Goal: Information Seeking & Learning: Learn about a topic

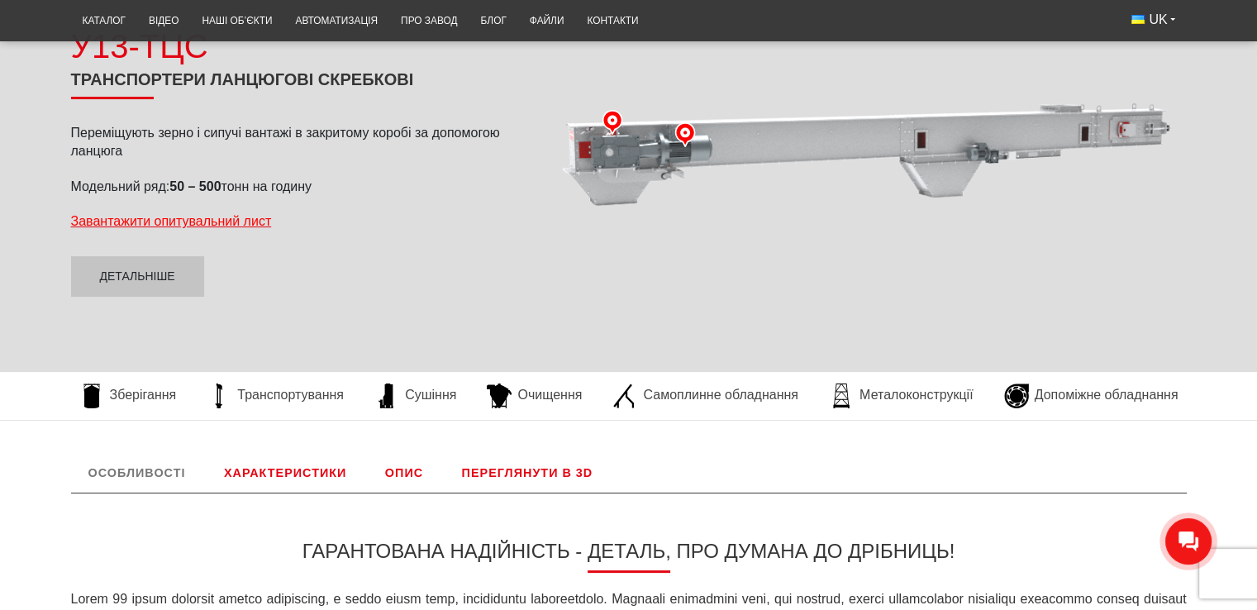
scroll to position [248, 0]
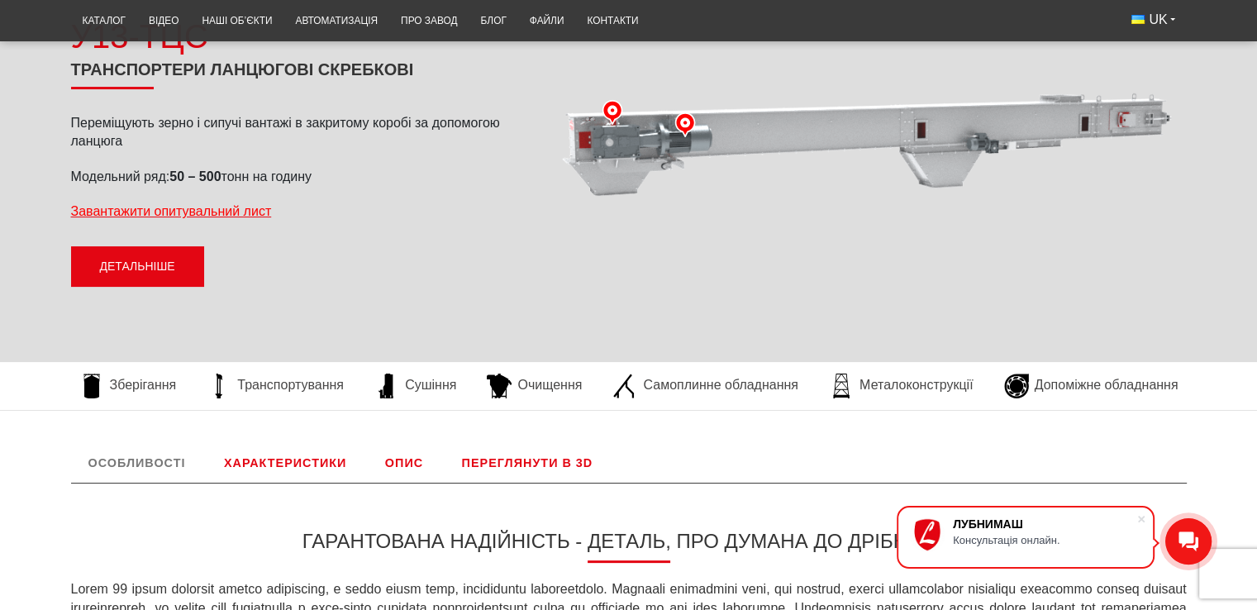
click at [149, 253] on link "Детальніше" at bounding box center [137, 266] width 133 height 41
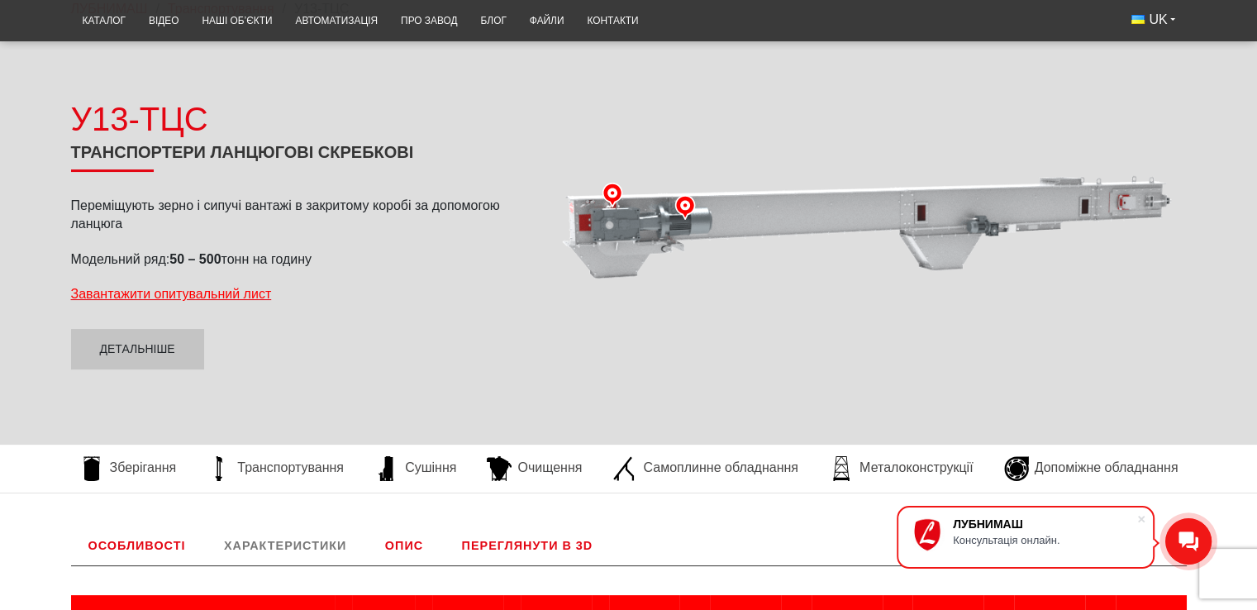
scroll to position [136, 0]
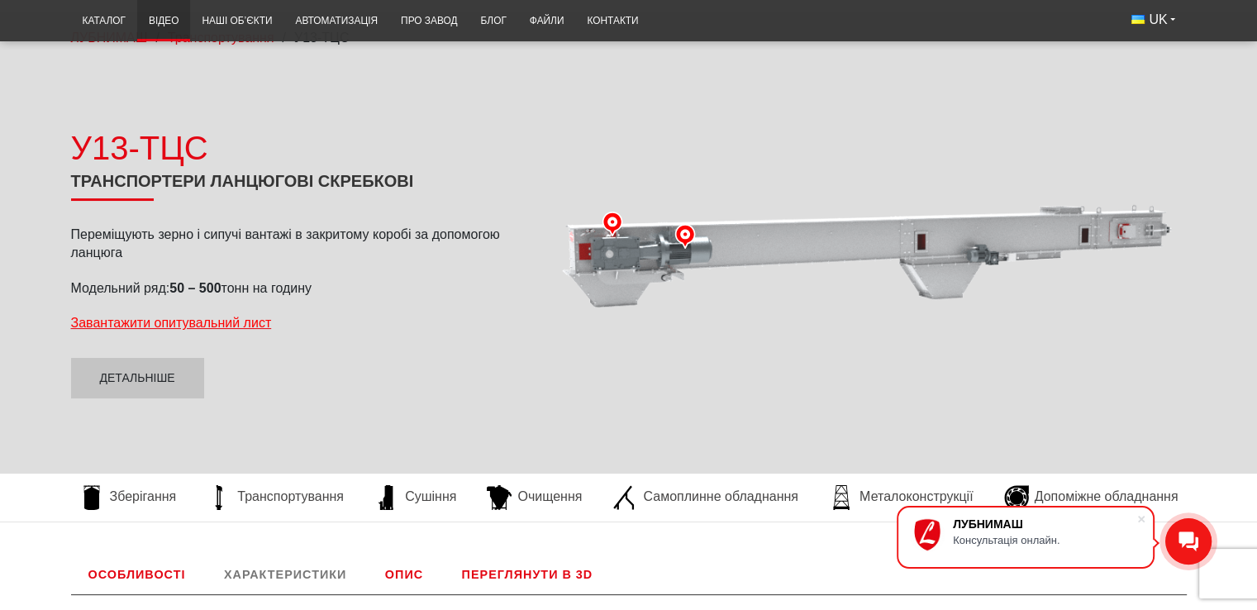
click at [159, 14] on link "Відео" at bounding box center [163, 21] width 53 height 32
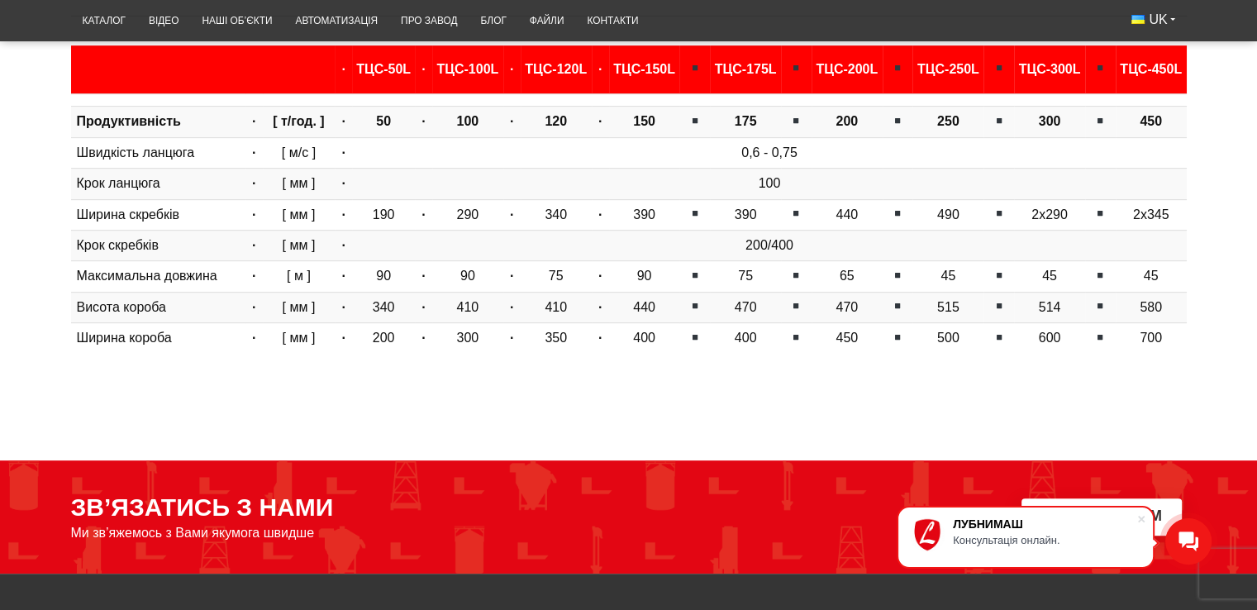
scroll to position [384, 0]
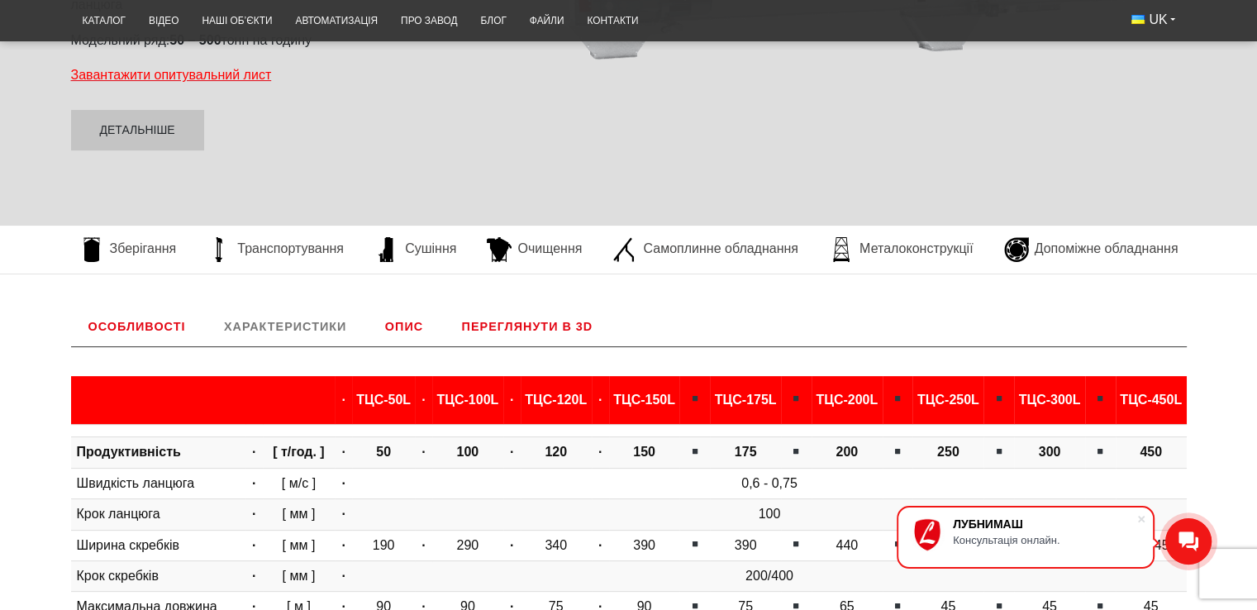
click at [413, 326] on link "Опис" at bounding box center [404, 327] width 73 height 40
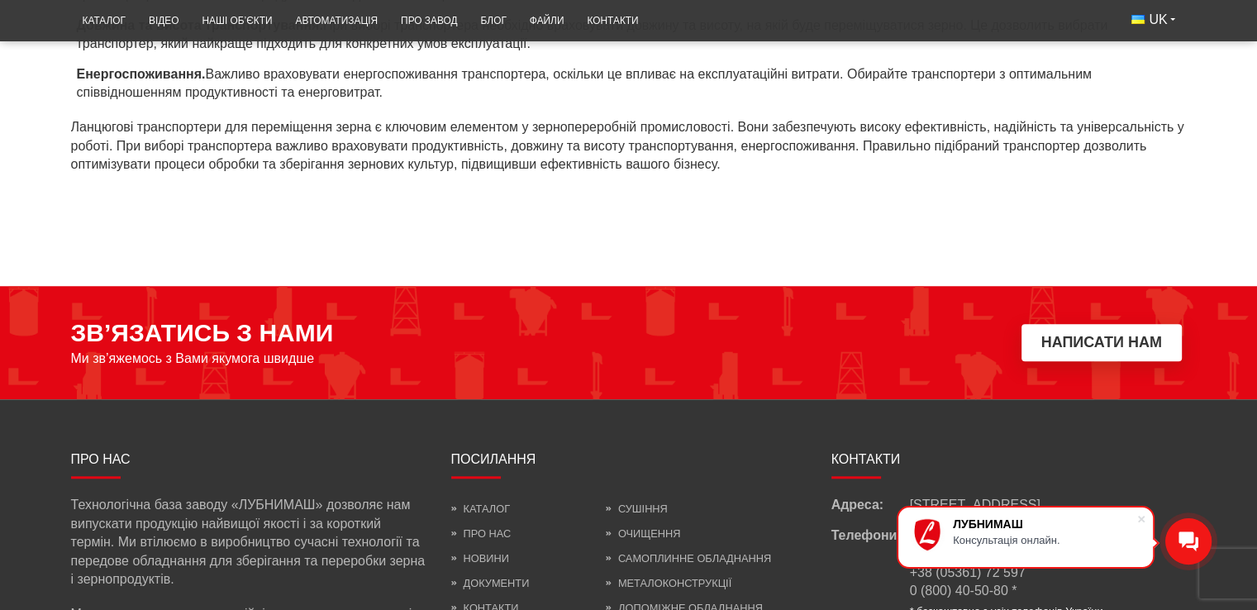
scroll to position [1376, 0]
